Goal: Communication & Community: Share content

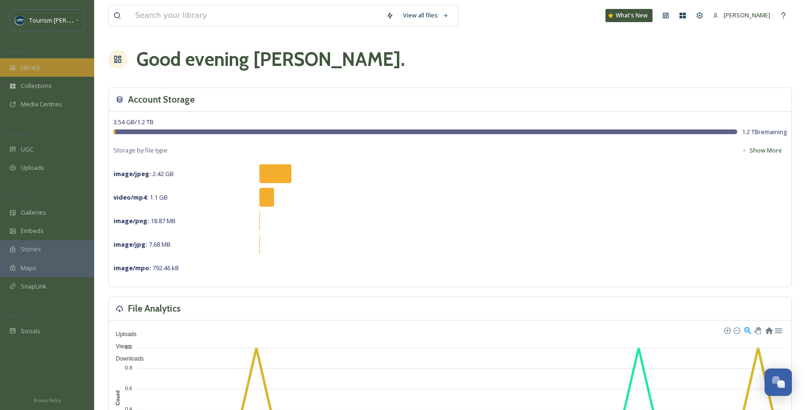
click at [31, 68] on span "Library" at bounding box center [30, 67] width 19 height 9
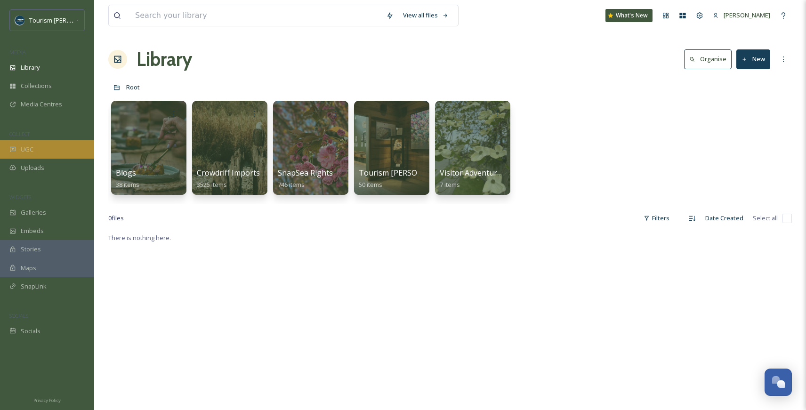
click at [35, 146] on div "UGC" at bounding box center [47, 149] width 94 height 18
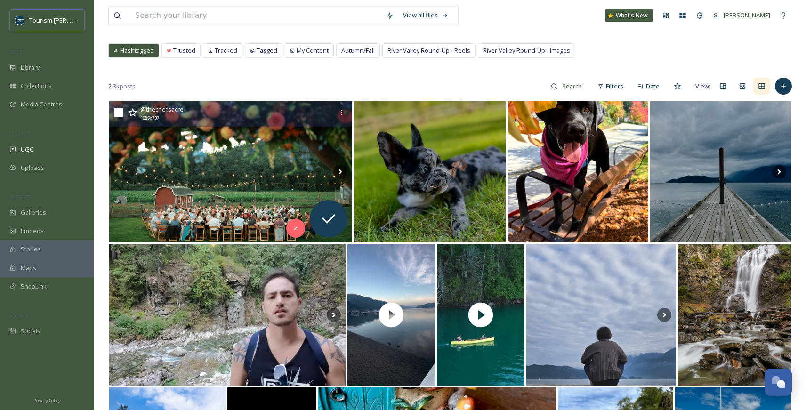
scroll to position [47, 0]
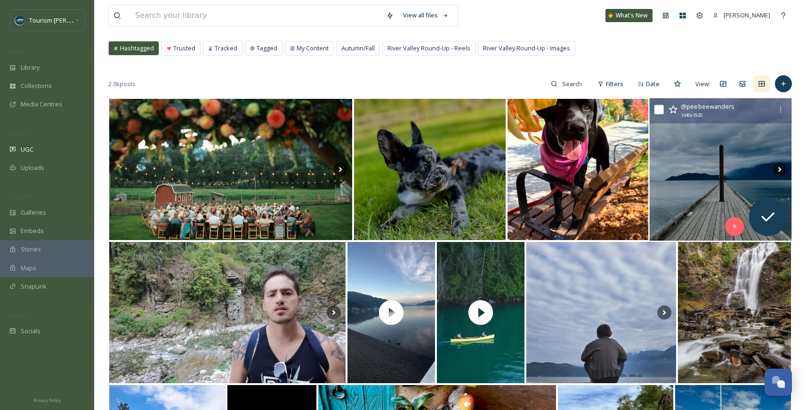
click at [696, 186] on img at bounding box center [720, 169] width 142 height 143
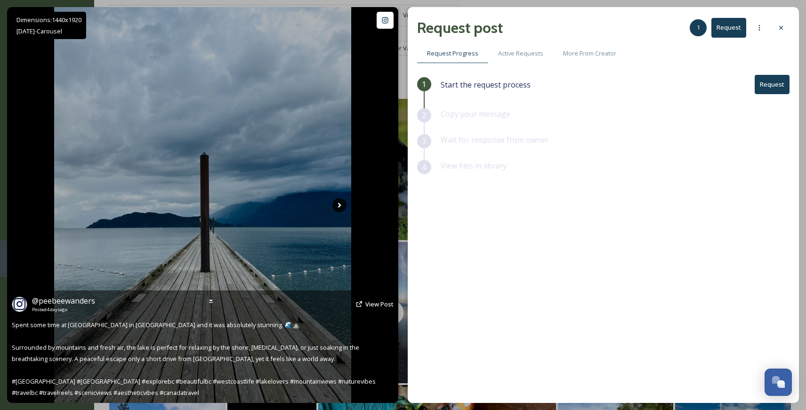
click at [338, 206] on icon at bounding box center [339, 205] width 14 height 14
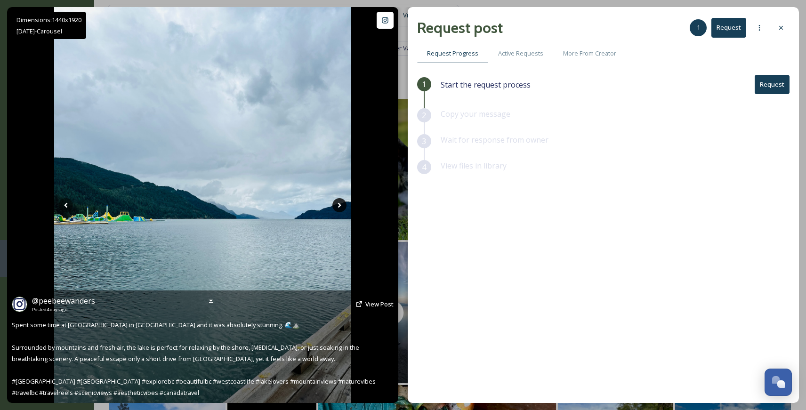
click at [341, 205] on icon at bounding box center [339, 205] width 14 height 14
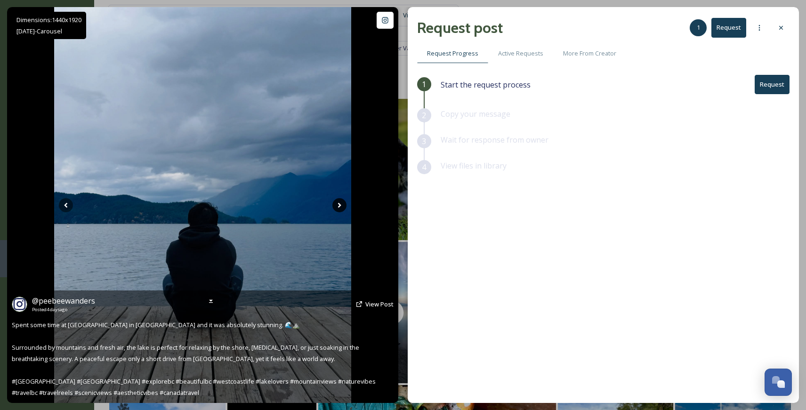
click at [341, 205] on icon at bounding box center [339, 205] width 14 height 14
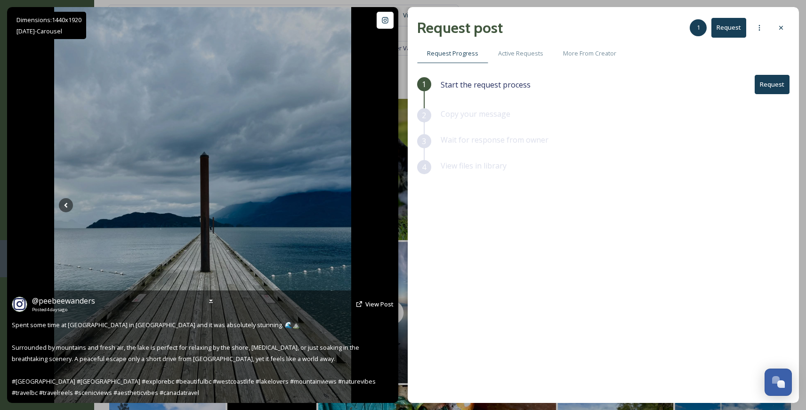
click at [341, 206] on icon at bounding box center [339, 205] width 14 height 14
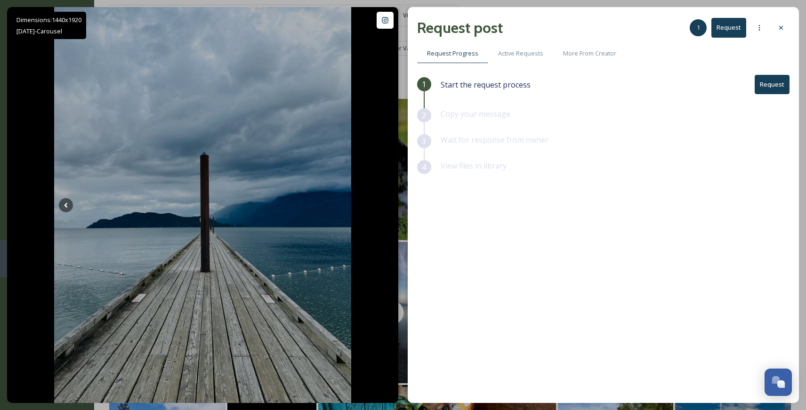
click at [777, 81] on button "Request" at bounding box center [772, 84] width 35 height 19
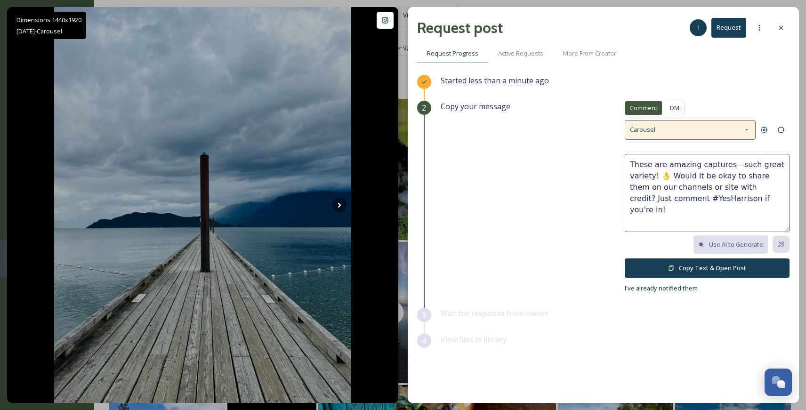
click at [749, 127] on icon at bounding box center [747, 130] width 8 height 8
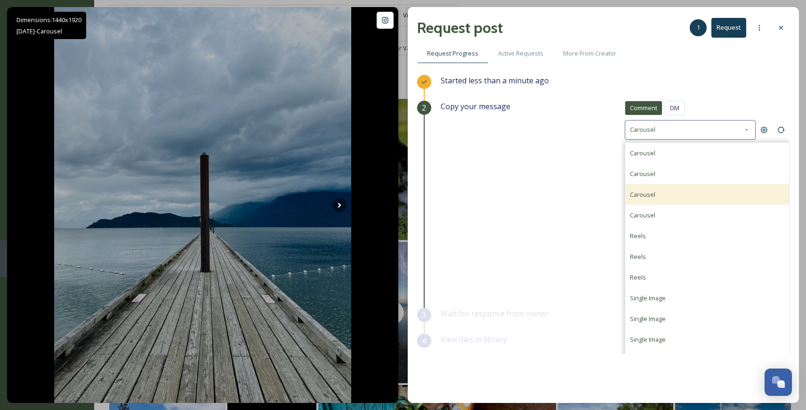
click at [650, 198] on div "Carousel" at bounding box center [642, 194] width 25 height 11
type textarea "What a fantastic set of photos! 📷 Would you mind if we featured them (with cred…"
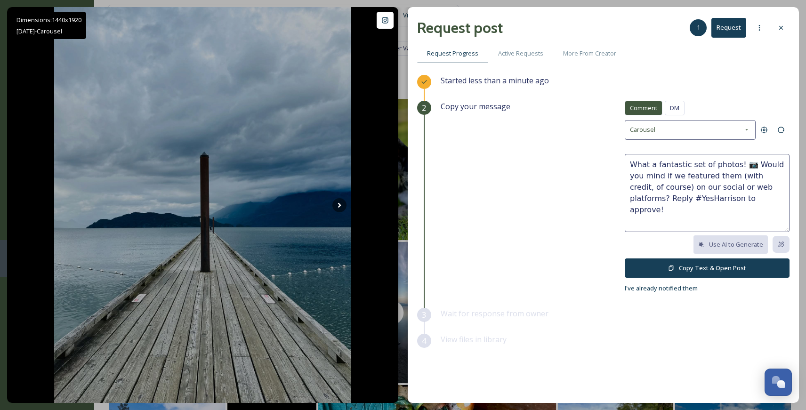
click at [666, 265] on button "Copy Text & Open Post" at bounding box center [707, 268] width 165 height 19
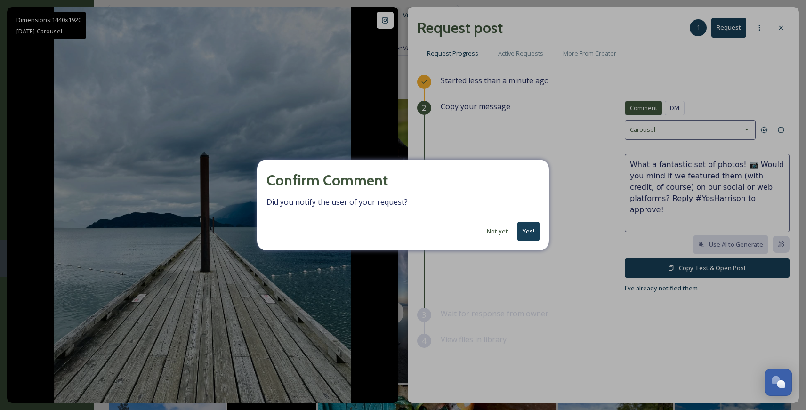
click at [534, 234] on button "Yes!" at bounding box center [529, 231] width 22 height 19
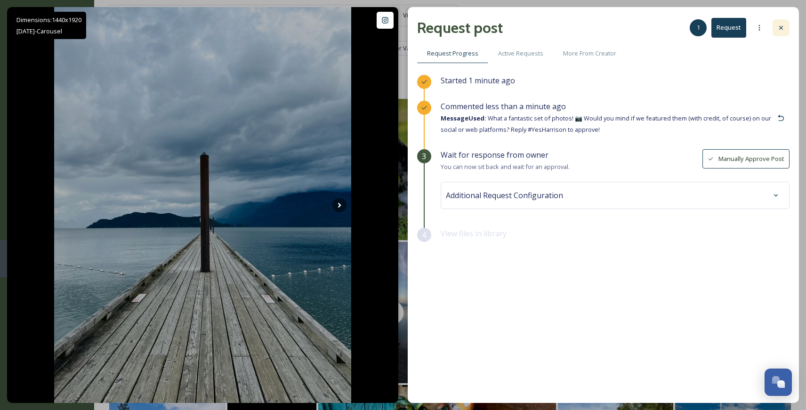
click at [780, 28] on icon at bounding box center [781, 28] width 8 height 8
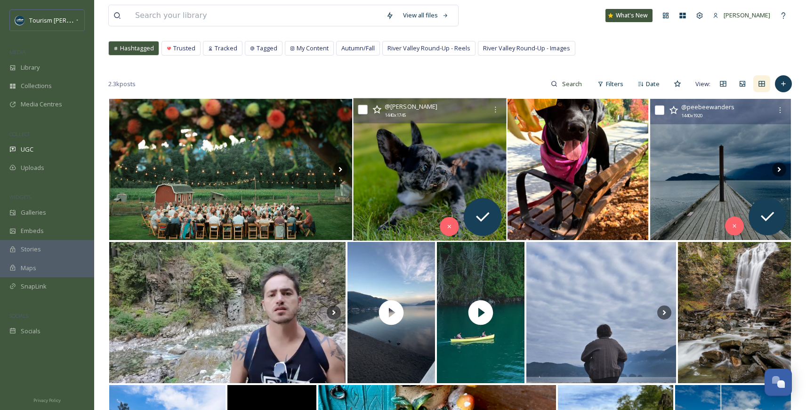
click at [424, 174] on img at bounding box center [429, 169] width 153 height 143
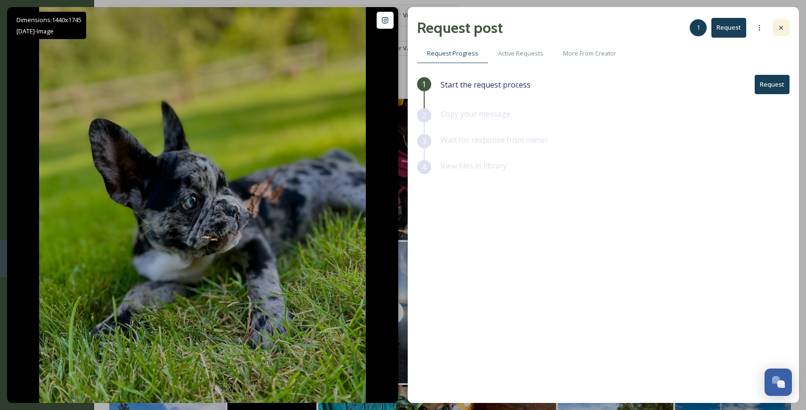
click at [782, 27] on icon at bounding box center [781, 28] width 8 height 8
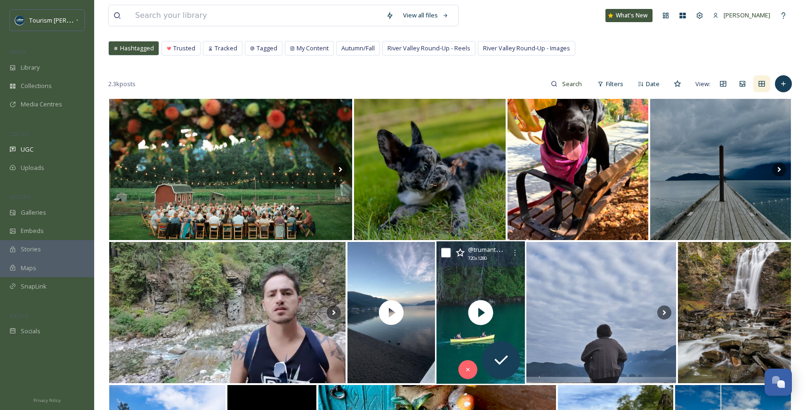
click at [474, 262] on div "@ trumanthecanoeman 720 x 1280" at bounding box center [481, 254] width 89 height 25
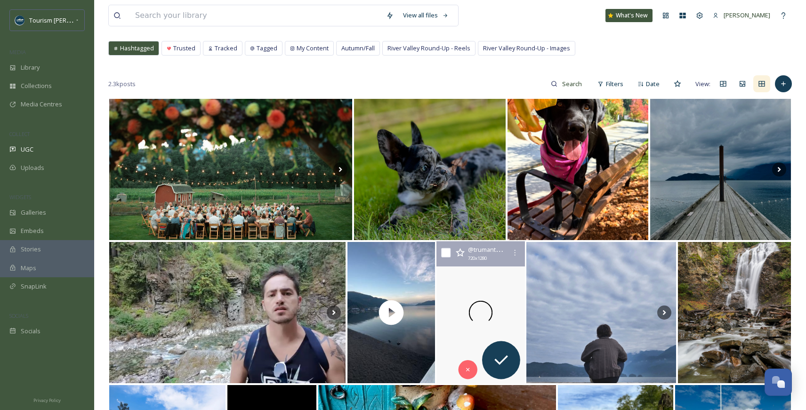
click at [453, 284] on div at bounding box center [481, 313] width 89 height 143
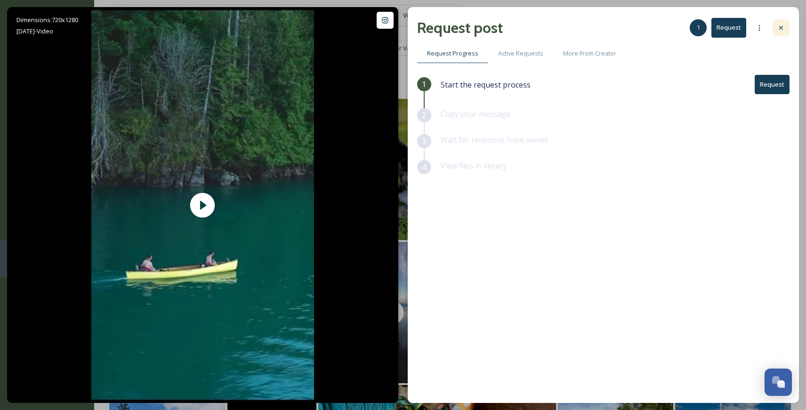
click at [781, 27] on icon at bounding box center [781, 28] width 4 height 4
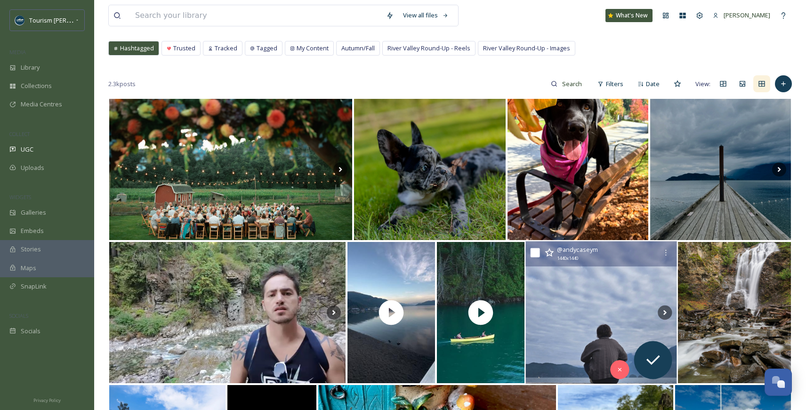
click at [568, 315] on img at bounding box center [601, 313] width 151 height 143
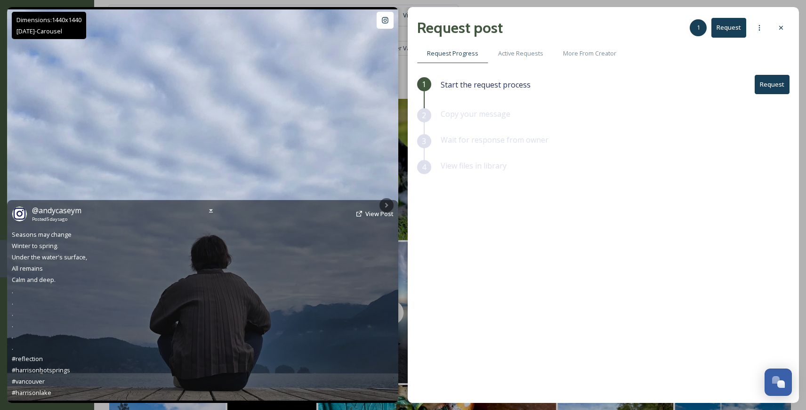
click at [387, 204] on div "@ andycaseym Posted [DATE] View Post Seasons may change Winter to spring. Under…" at bounding box center [202, 301] width 391 height 203
click at [388, 205] on div "@ andycaseym Posted [DATE] View Post" at bounding box center [203, 214] width 382 height 18
click at [379, 179] on img at bounding box center [202, 204] width 391 height 391
click at [387, 202] on div "@ andycaseym Posted [DATE] View Post Seasons may change Winter to spring. Under…" at bounding box center [202, 301] width 391 height 203
click at [386, 173] on img at bounding box center [202, 204] width 391 height 391
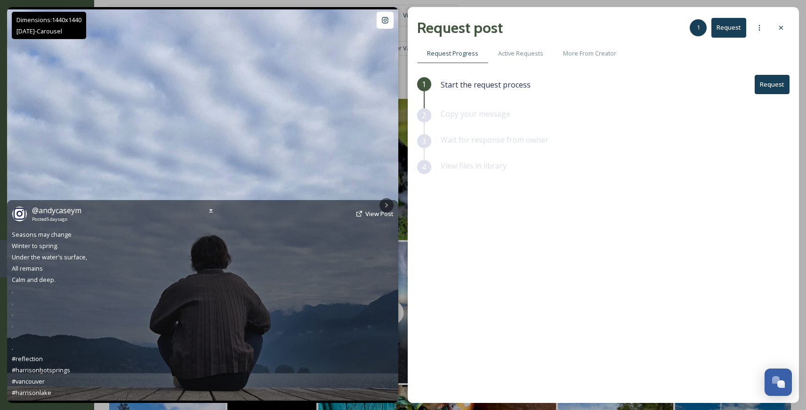
click at [364, 149] on img at bounding box center [202, 204] width 391 height 391
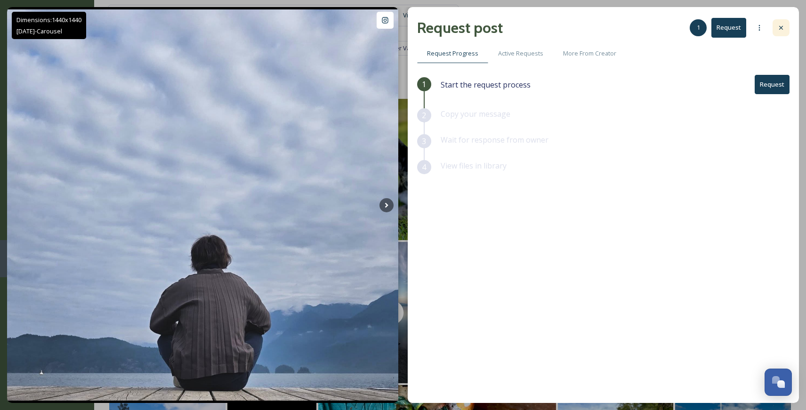
click at [783, 24] on icon at bounding box center [781, 28] width 8 height 8
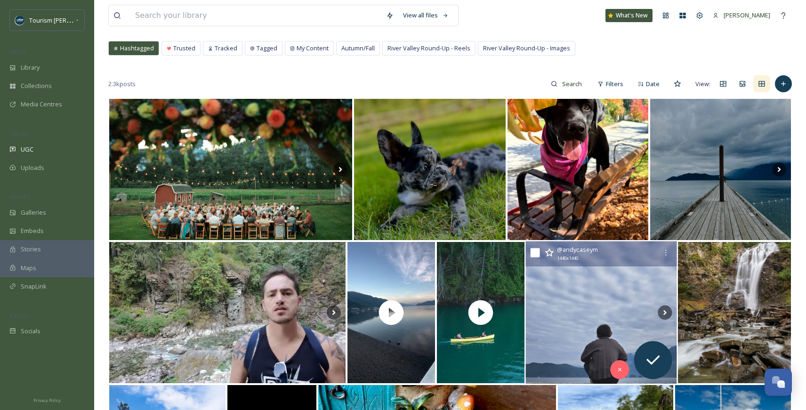
click at [593, 310] on img at bounding box center [601, 313] width 151 height 143
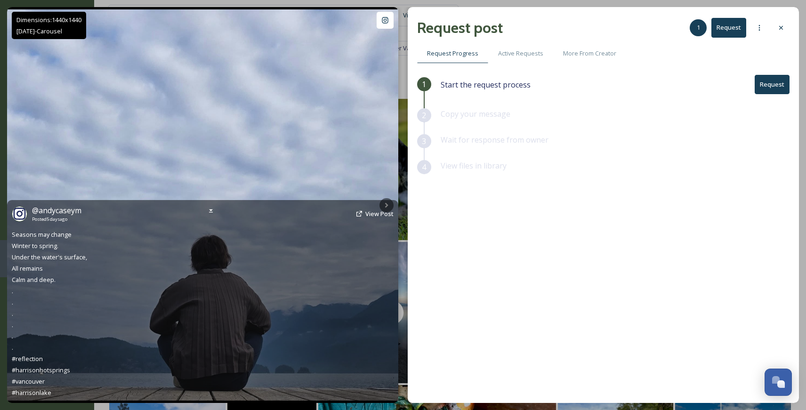
click at [387, 202] on div "@ andycaseym Posted [DATE] View Post Seasons may change Winter to spring. Under…" at bounding box center [202, 301] width 391 height 203
click at [377, 215] on span "View Post" at bounding box center [379, 214] width 28 height 8
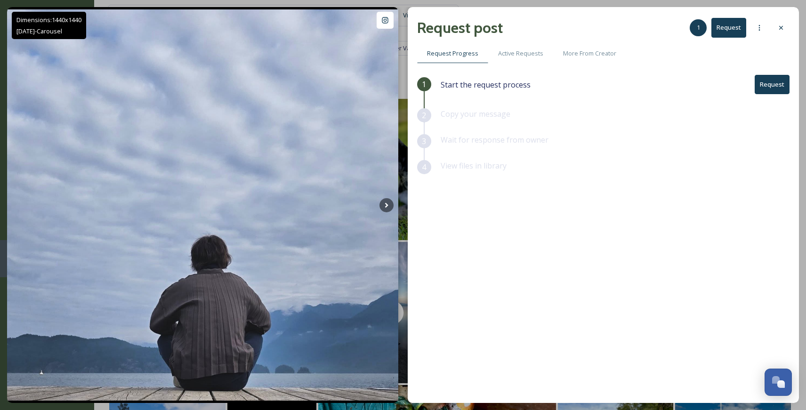
click at [771, 84] on button "Request" at bounding box center [772, 84] width 35 height 19
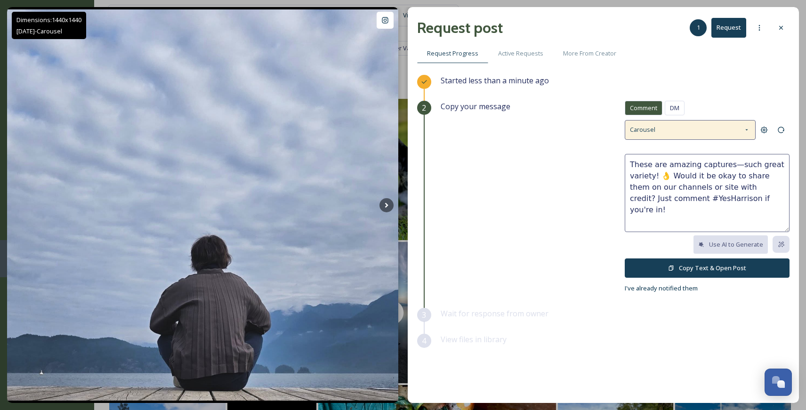
click at [746, 130] on icon at bounding box center [747, 130] width 8 height 8
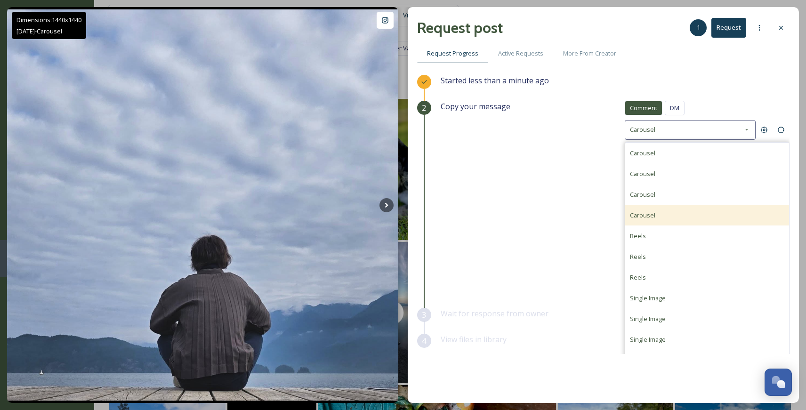
click at [688, 208] on div "Carousel" at bounding box center [707, 215] width 164 height 21
type textarea "Stunning gallery! 🌄 We’d love to feature this post (with full credit) on our so…"
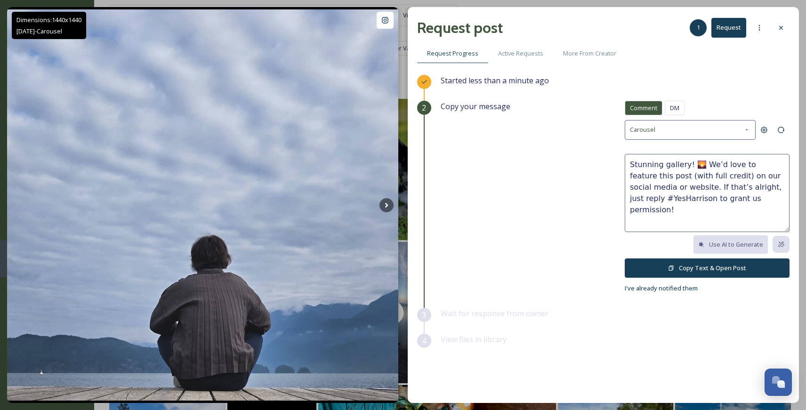
click at [696, 265] on button "Copy Text & Open Post" at bounding box center [707, 268] width 165 height 19
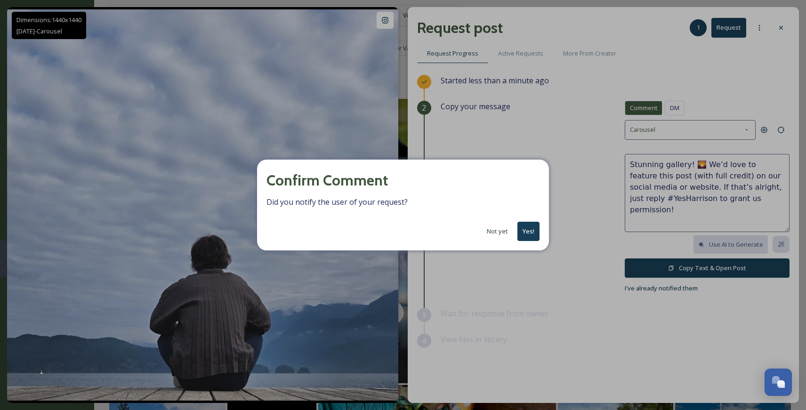
click at [527, 239] on button "Yes!" at bounding box center [529, 231] width 22 height 19
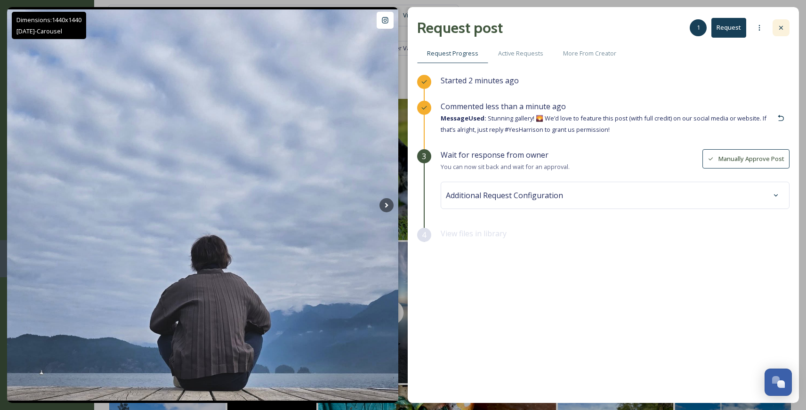
click at [781, 26] on icon at bounding box center [781, 28] width 8 height 8
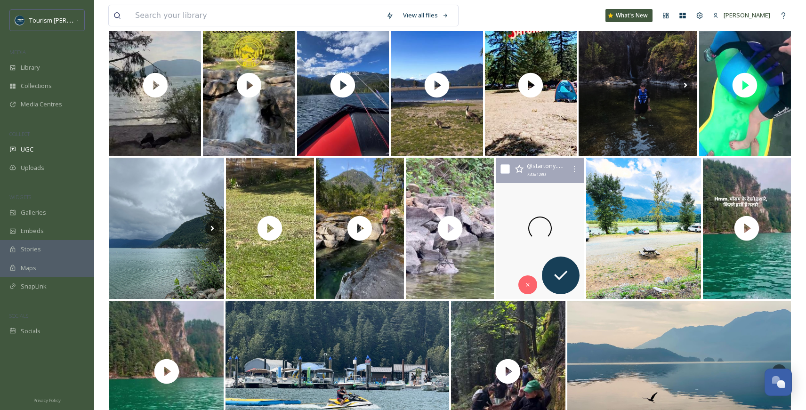
scroll to position [577, 0]
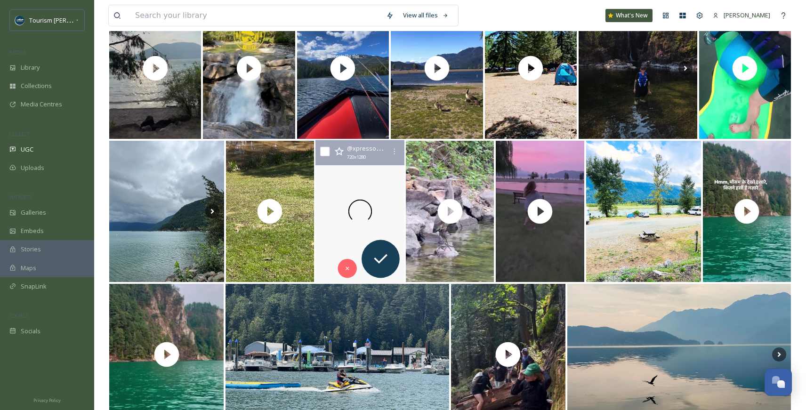
click at [337, 233] on video "Swimming holes, way up in the mountains!! Summer is coming to an end!! #swiming…" at bounding box center [360, 211] width 89 height 143
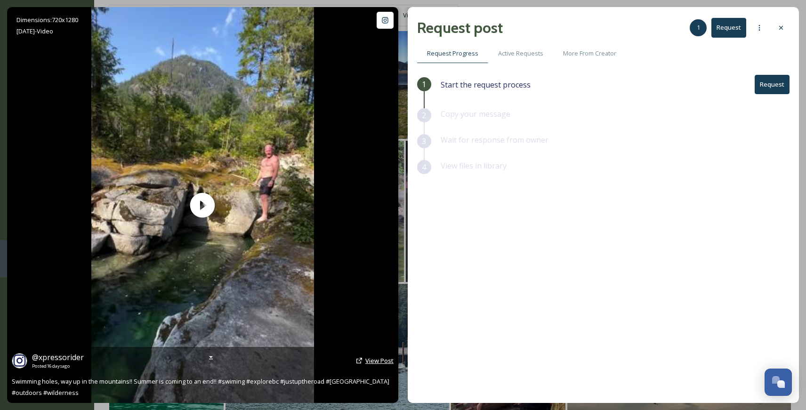
click at [383, 361] on span "View Post" at bounding box center [379, 360] width 28 height 8
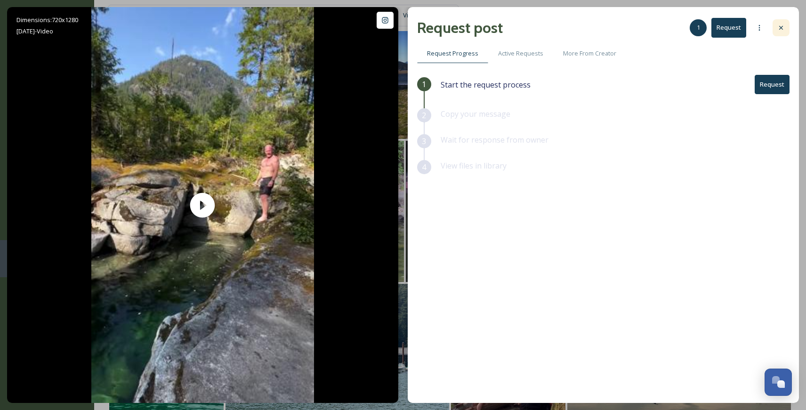
click at [781, 24] on div at bounding box center [781, 27] width 17 height 17
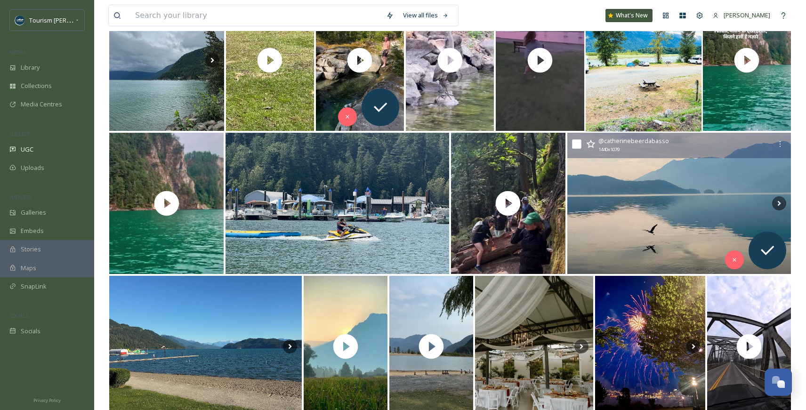
scroll to position [748, 0]
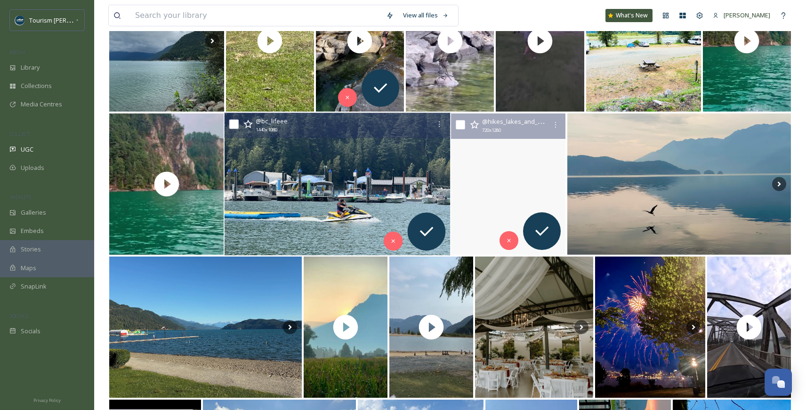
click at [316, 198] on img at bounding box center [338, 184] width 226 height 143
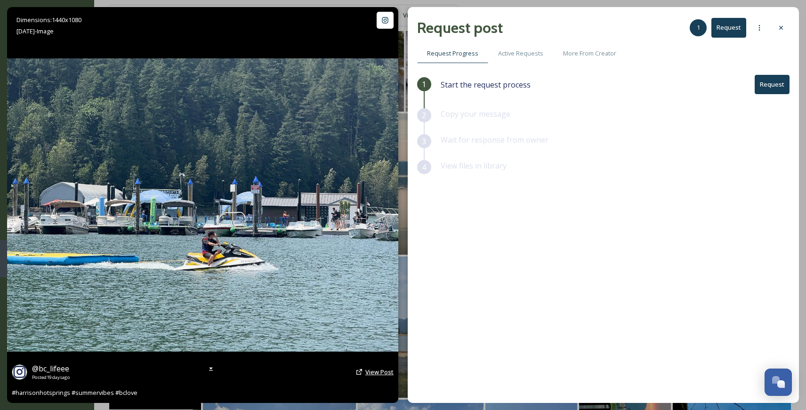
click at [380, 372] on span "View Post" at bounding box center [379, 372] width 28 height 8
click at [782, 30] on icon at bounding box center [781, 28] width 8 height 8
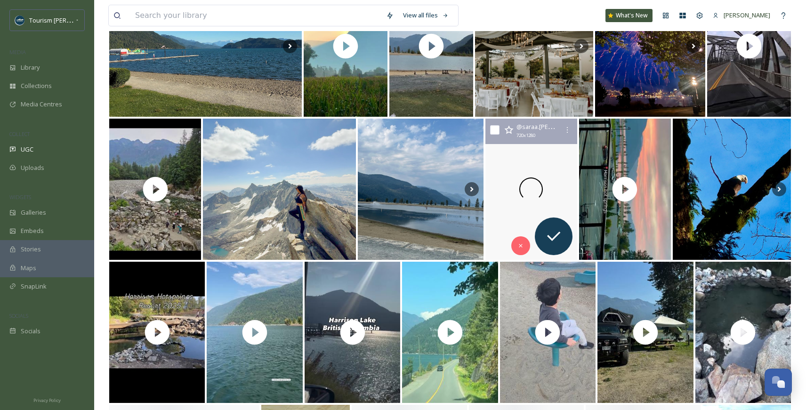
scroll to position [1076, 0]
